Goal: Check status

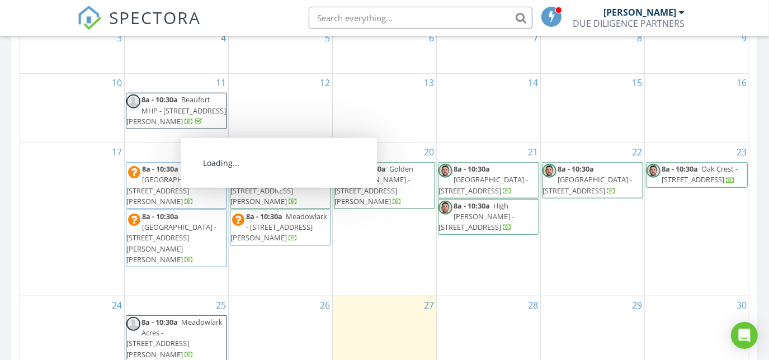
scroll to position [712, 0]
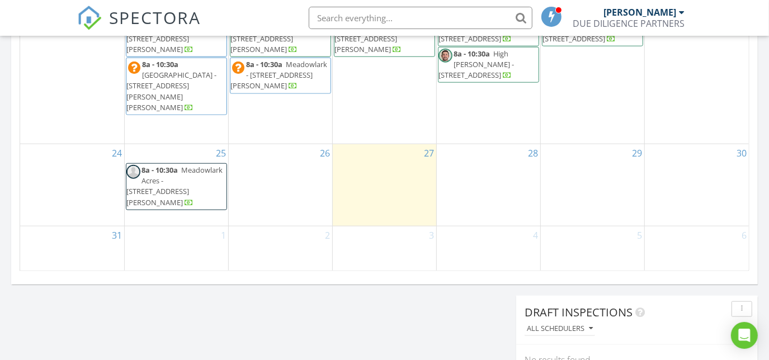
click at [222, 177] on span "Meadowlark Acres - [STREET_ADDRESS][PERSON_NAME]" at bounding box center [174, 186] width 96 height 43
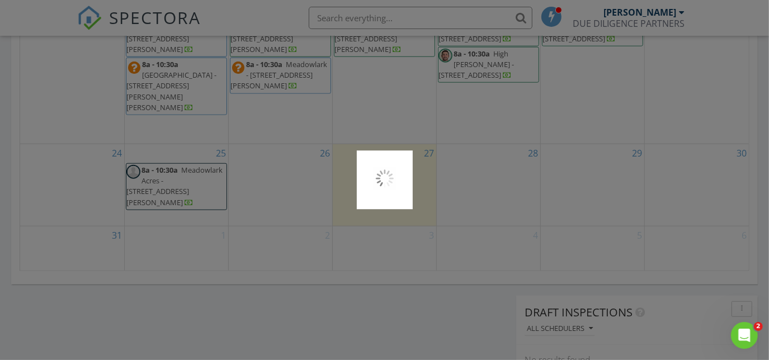
scroll to position [0, 0]
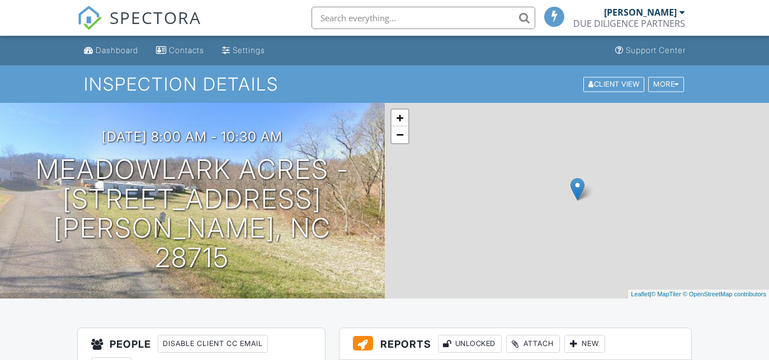
scroll to position [203, 0]
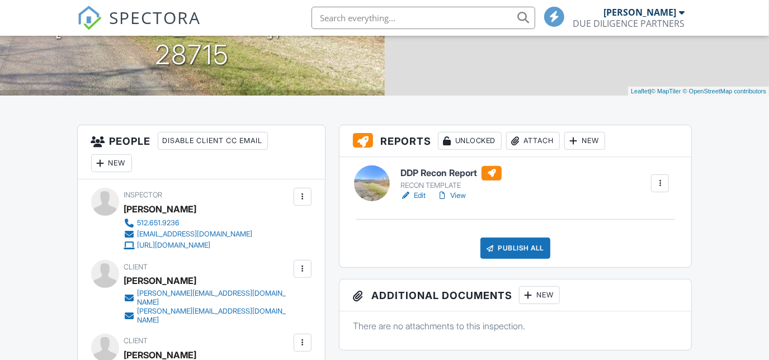
click at [457, 194] on link "View" at bounding box center [451, 195] width 29 height 11
